Goal: Navigation & Orientation: Find specific page/section

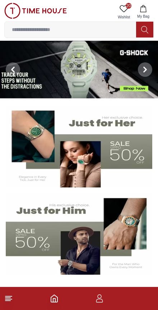
click at [100, 302] on icon "button" at bounding box center [99, 300] width 7 height 4
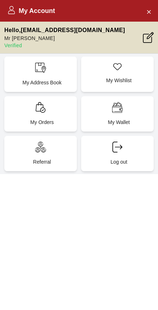
click at [37, 107] on icon at bounding box center [40, 107] width 11 height 11
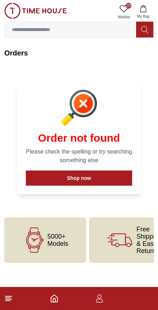
click at [146, 198] on div "Order not found Please check the spelling or try searching something else Shop …" at bounding box center [79, 137] width 141 height 130
click at [146, 199] on div "Order not found Please check the spelling or try searching something else Shop …" at bounding box center [79, 137] width 141 height 130
click at [149, 193] on div "Order not found Please check the spelling or try searching something else Shop …" at bounding box center [79, 137] width 141 height 130
click at [101, 300] on icon "button" at bounding box center [99, 298] width 9 height 9
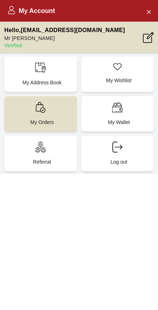
click at [57, 300] on div "My Account Hello , [EMAIL_ADDRESS][DOMAIN_NAME] Mr [PERSON_NAME] Verified My Ad…" at bounding box center [79, 155] width 158 height 310
click at [15, 38] on p "Mr [PERSON_NAME]" at bounding box center [64, 38] width 121 height 7
click at [12, 45] on p "Verified" at bounding box center [64, 45] width 121 height 7
click at [43, 112] on icon at bounding box center [40, 107] width 11 height 11
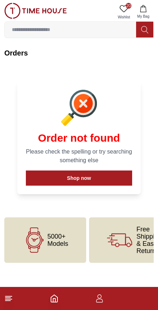
click at [51, 300] on icon "Home" at bounding box center [54, 298] width 6 height 7
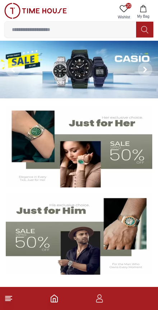
click at [6, 297] on line at bounding box center [7, 297] width 5 height 0
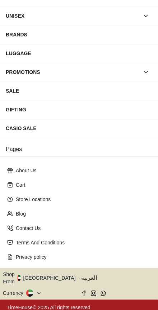
scroll to position [77, 0]
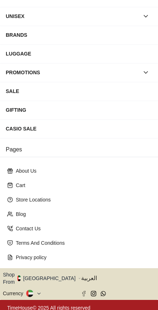
click at [58, 269] on div "Shop From [GEOGRAPHIC_DATA] العربية Currency" at bounding box center [79, 284] width 153 height 32
click at [49, 271] on button "Shop From [GEOGRAPHIC_DATA]" at bounding box center [42, 278] width 78 height 14
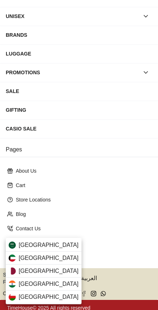
click at [17, 269] on div "[GEOGRAPHIC_DATA]" at bounding box center [44, 270] width 76 height 13
